Goal: Navigation & Orientation: Find specific page/section

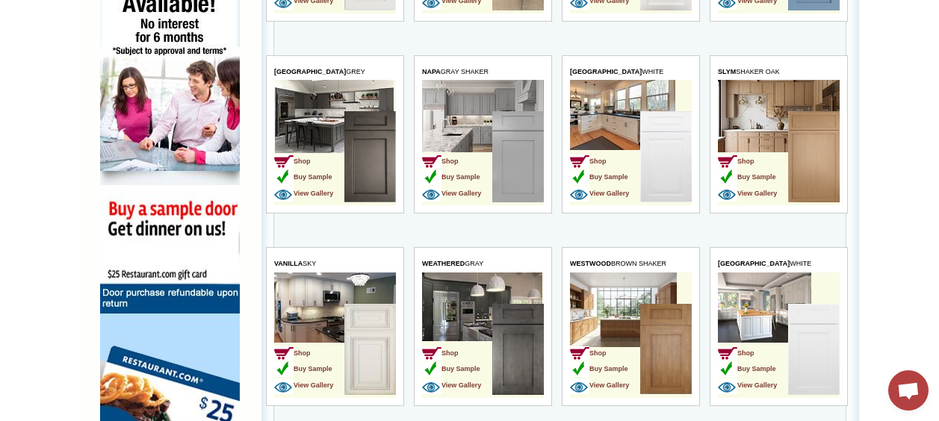
scroll to position [971, 0]
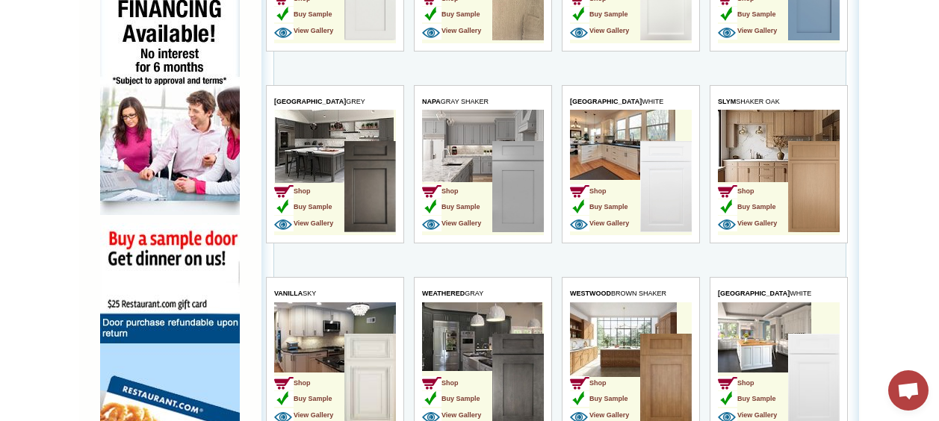
click at [804, 168] on img at bounding box center [814, 186] width 52 height 91
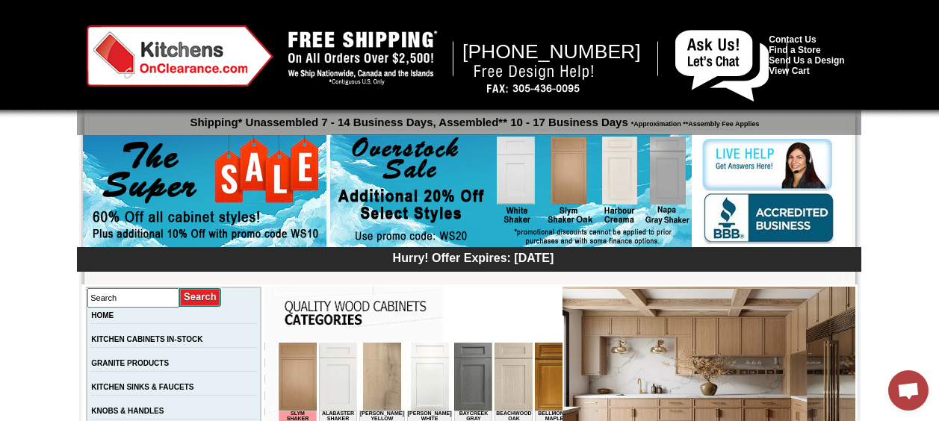
click at [19, 54] on div at bounding box center [469, 58] width 939 height 117
